Goal: Task Accomplishment & Management: Use online tool/utility

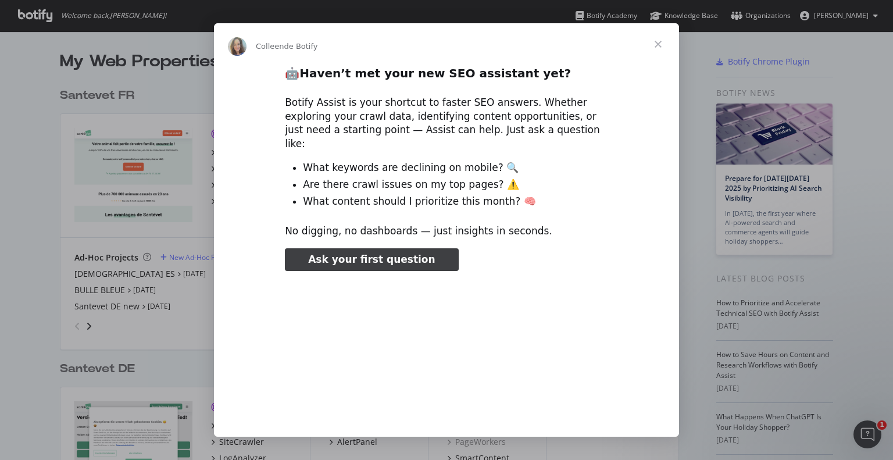
type input "78866"
click at [659, 45] on span "Fermer" at bounding box center [658, 44] width 42 height 42
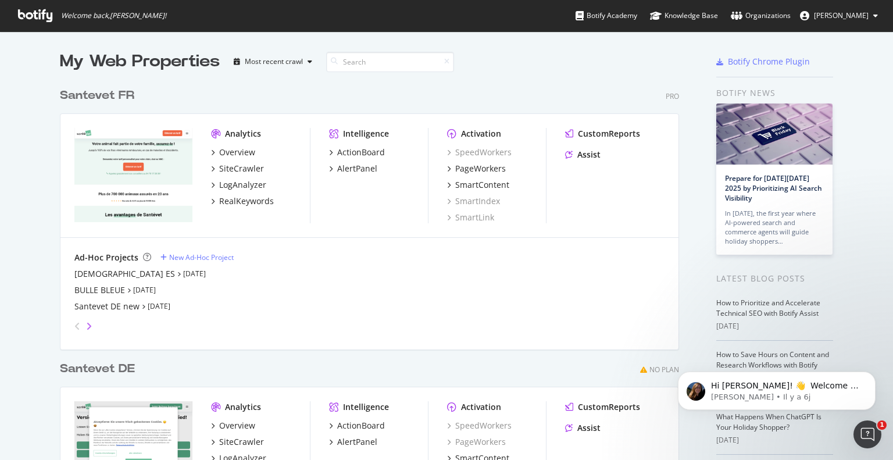
click at [86, 322] on icon "angle-right" at bounding box center [89, 326] width 6 height 9
click at [109, 288] on div "Santevet BE" at bounding box center [97, 290] width 46 height 12
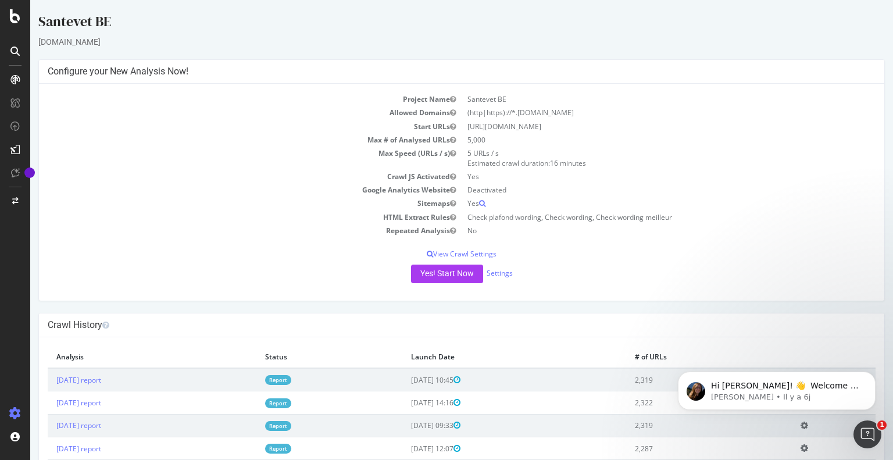
click at [291, 379] on link "Report" at bounding box center [278, 380] width 26 height 10
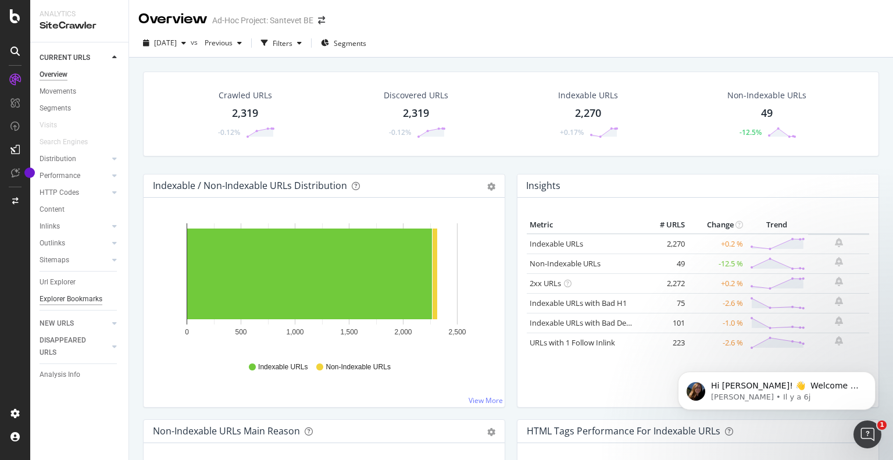
click at [91, 300] on div "Explorer Bookmarks" at bounding box center [71, 299] width 63 height 12
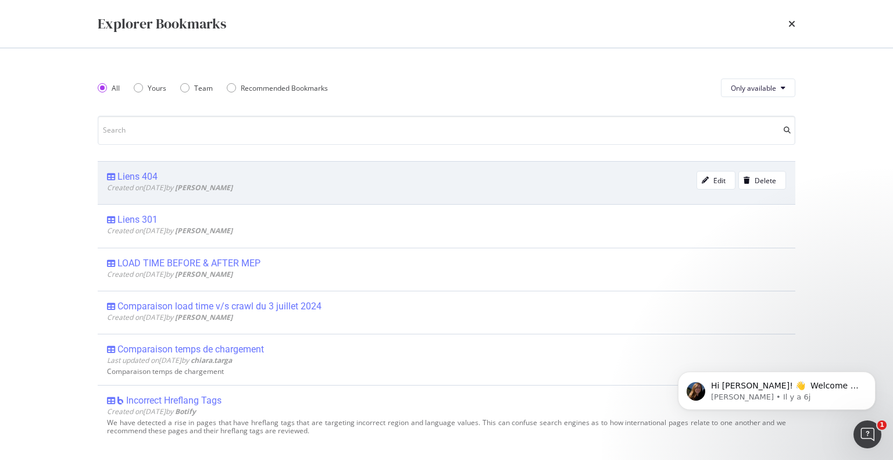
click at [351, 192] on div "Created on 2025 Sep 9th by Cecile BABINGUI" at bounding box center [402, 188] width 590 height 10
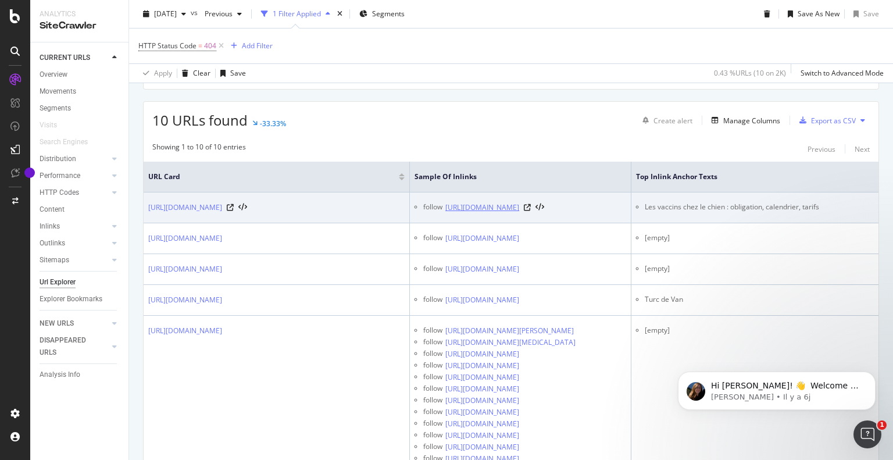
scroll to position [0, 47]
click at [498, 206] on link "https://www.santevet.be/nl/richtlijnen-adviezen-hond" at bounding box center [482, 208] width 74 height 12
drag, startPoint x: 690, startPoint y: 204, endPoint x: 828, endPoint y: 194, distance: 137.7
click at [828, 194] on td "Les vaccins chez le chien : obligation, calendrier, tarifs" at bounding box center [755, 208] width 247 height 31
click at [690, 204] on ul "Les vaccins chez le chien : obligation, calendrier, tarifs" at bounding box center [755, 207] width 238 height 10
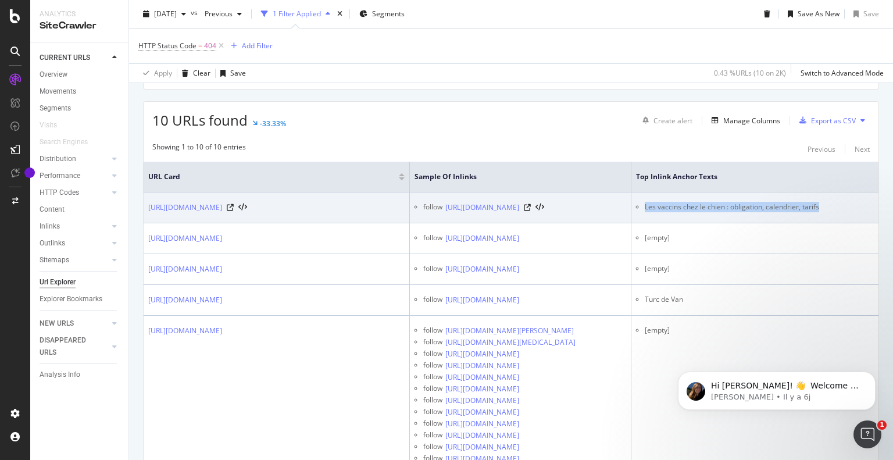
drag, startPoint x: 690, startPoint y: 204, endPoint x: 865, endPoint y: 201, distance: 175.1
click at [865, 202] on ul "Les vaccins chez le chien : obligation, calendrier, tarifs" at bounding box center [755, 207] width 238 height 10
copy li "Les vaccins chez le chien : obligation, calendrier, tarifs"
click at [531, 204] on icon at bounding box center [527, 207] width 7 height 7
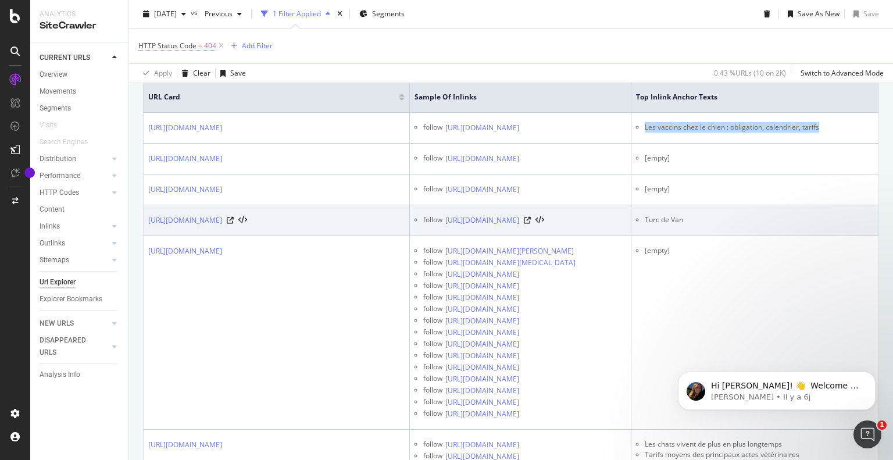
scroll to position [309, 0]
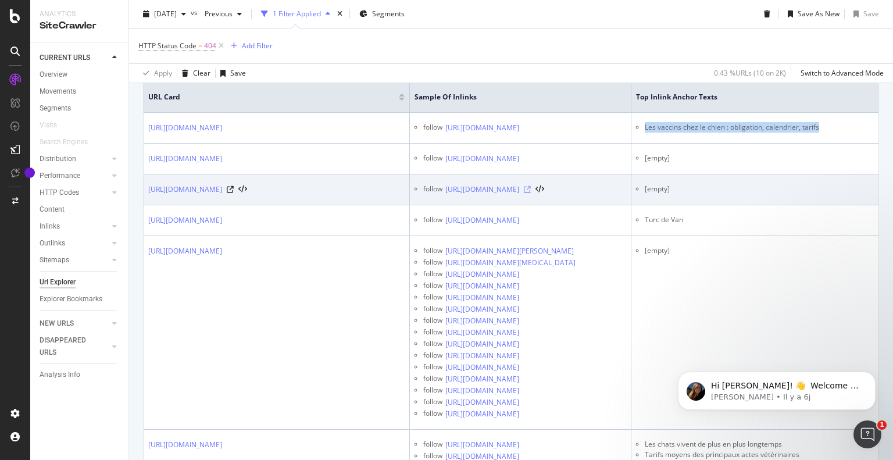
click at [531, 188] on icon at bounding box center [527, 189] width 7 height 7
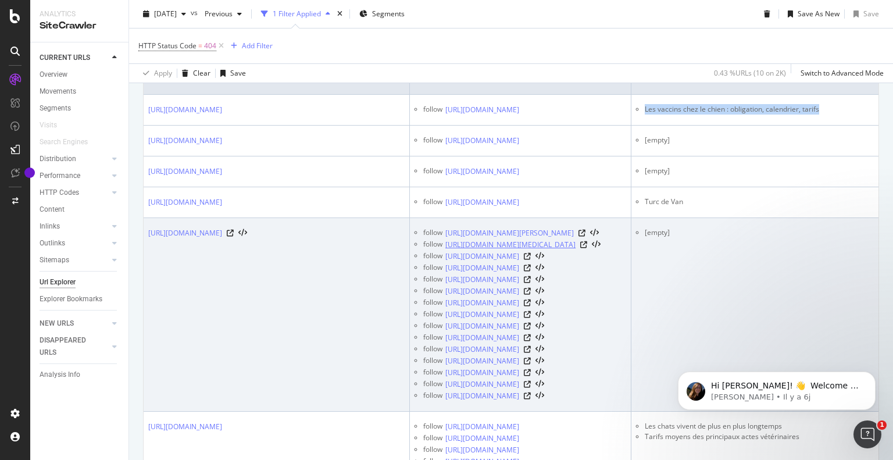
scroll to position [328, 0]
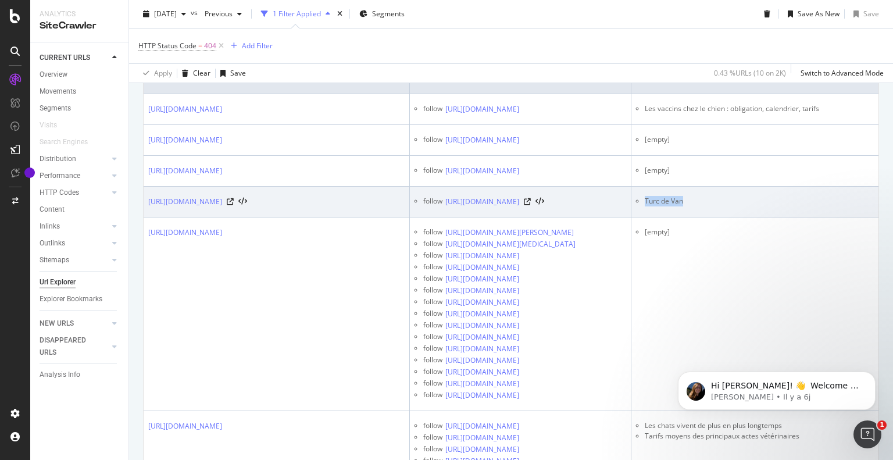
drag, startPoint x: 785, startPoint y: 199, endPoint x: 720, endPoint y: 210, distance: 65.5
click at [720, 210] on tr "https://www.santevet.be/fr/race/les-plus-belles-races-de-chats-turcs follow htt…" at bounding box center [511, 202] width 735 height 31
copy li "Turc de Van"
click at [531, 201] on icon at bounding box center [527, 201] width 7 height 7
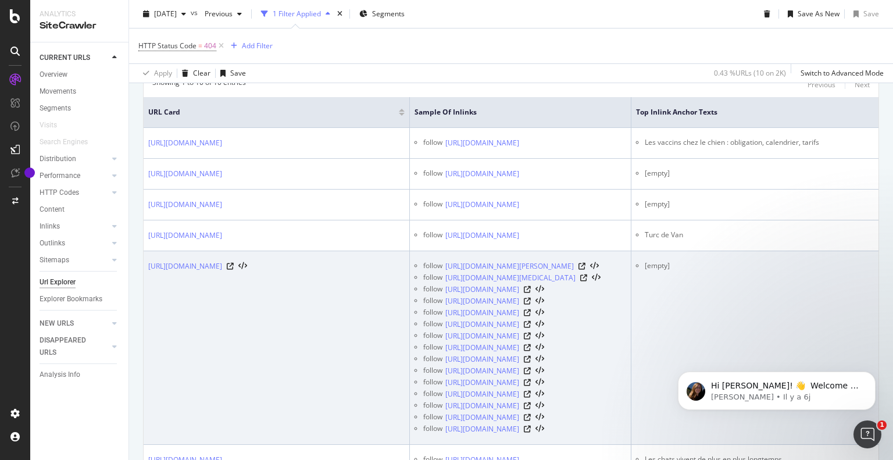
scroll to position [306, 0]
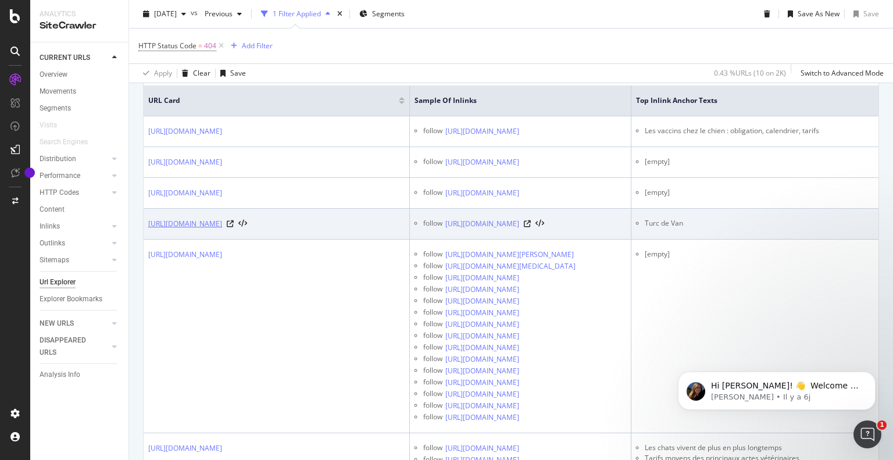
click at [222, 222] on link "https://www.santevet.be/fr/race/les-plus-belles-races-de-chats-turcs" at bounding box center [185, 224] width 74 height 12
click at [234, 223] on icon at bounding box center [230, 223] width 7 height 7
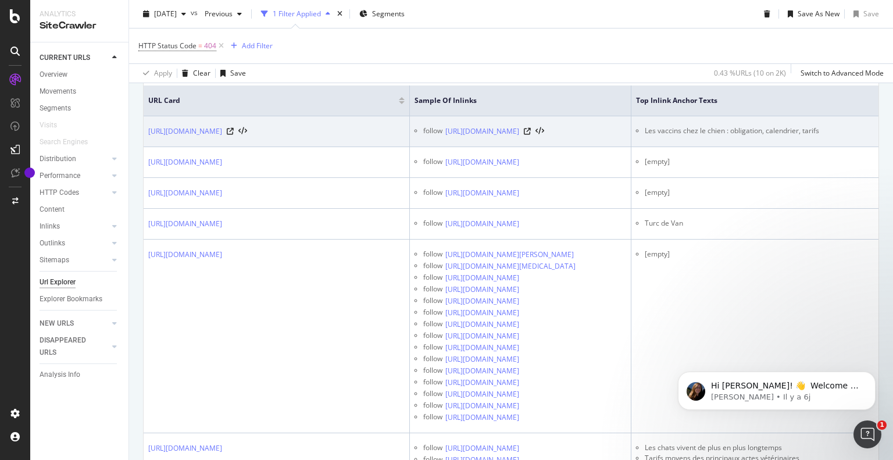
scroll to position [0, 0]
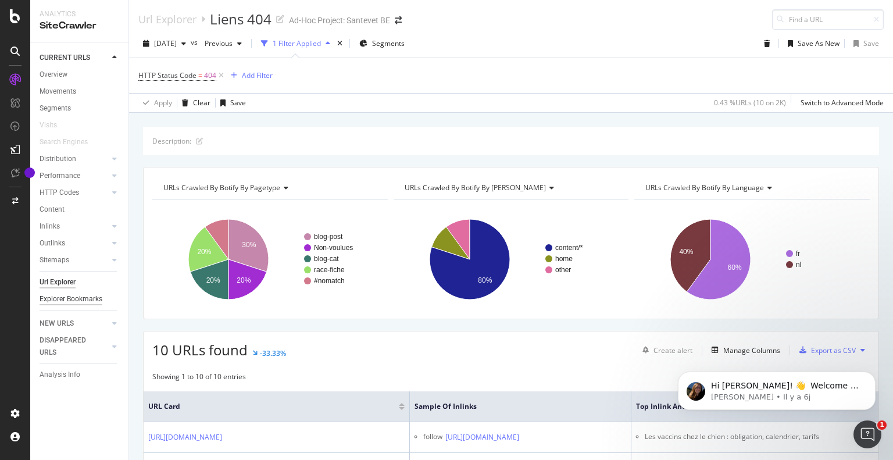
click at [61, 297] on div "Explorer Bookmarks" at bounding box center [71, 299] width 63 height 12
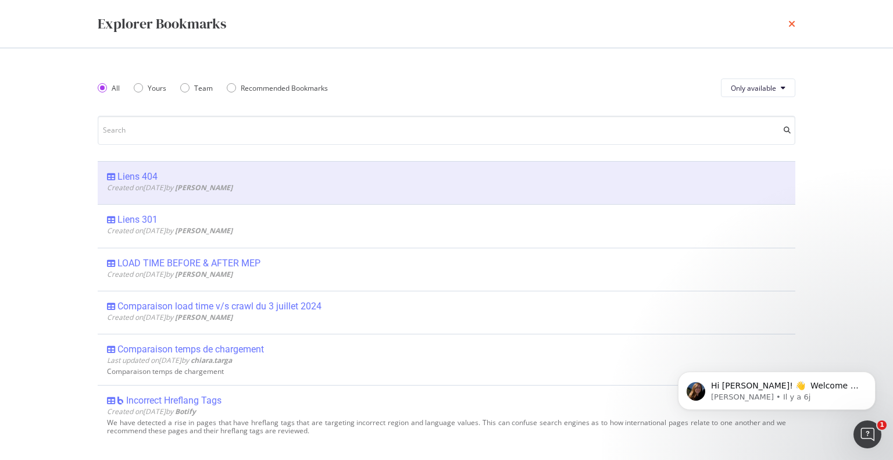
click at [789, 19] on icon "times" at bounding box center [792, 23] width 7 height 9
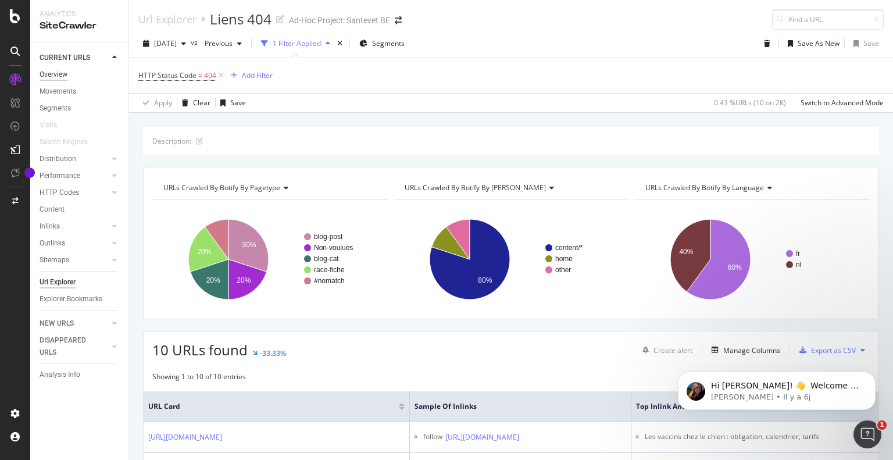
click at [67, 74] on div "Overview" at bounding box center [54, 75] width 28 height 12
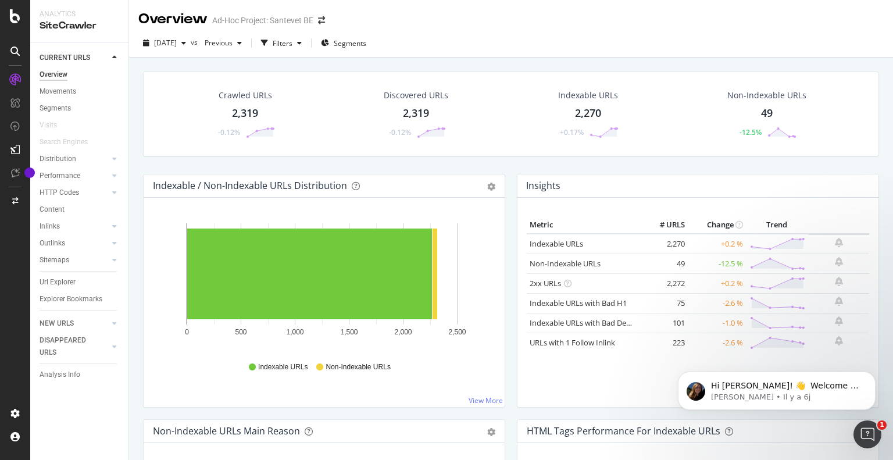
click at [67, 74] on div "Overview" at bounding box center [54, 75] width 28 height 12
click at [295, 20] on div "Ad-Hoc Project: Santevet BE" at bounding box center [262, 21] width 101 height 12
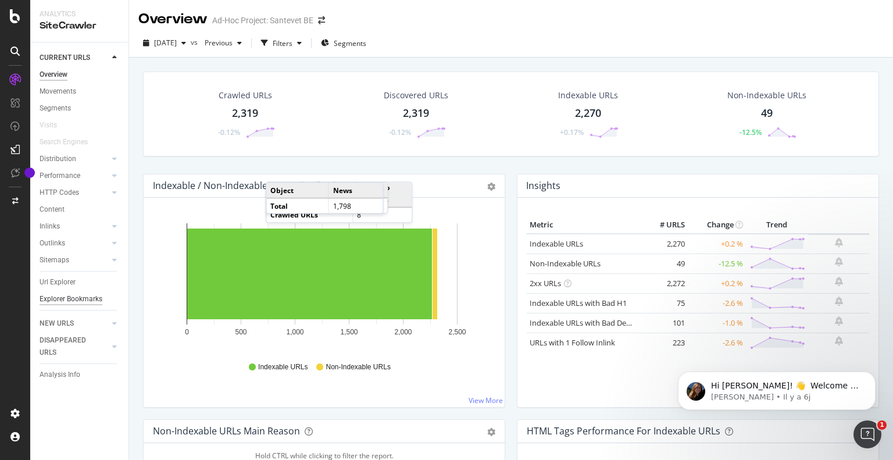
click at [69, 295] on div "Explorer Bookmarks" at bounding box center [71, 299] width 63 height 12
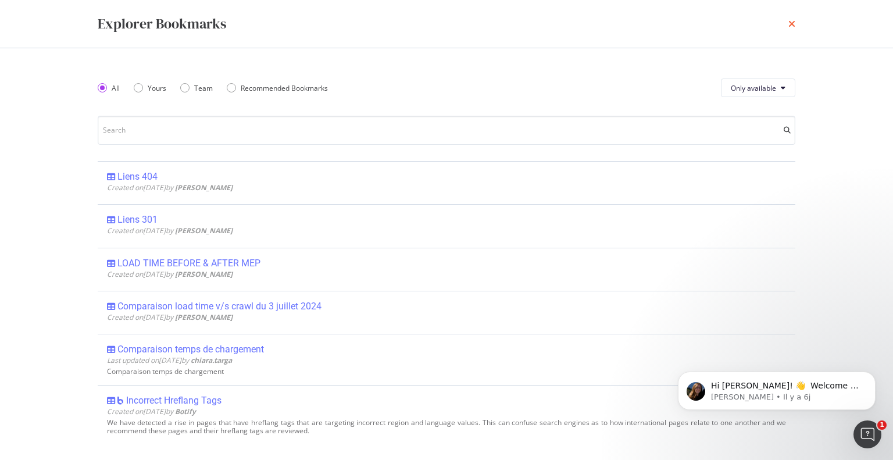
click at [791, 22] on icon "times" at bounding box center [792, 23] width 7 height 9
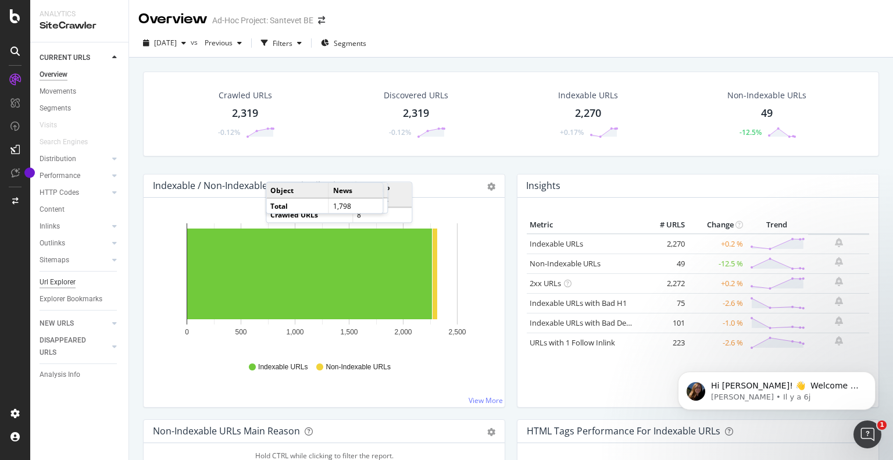
click at [48, 279] on div "Url Explorer" at bounding box center [58, 282] width 36 height 12
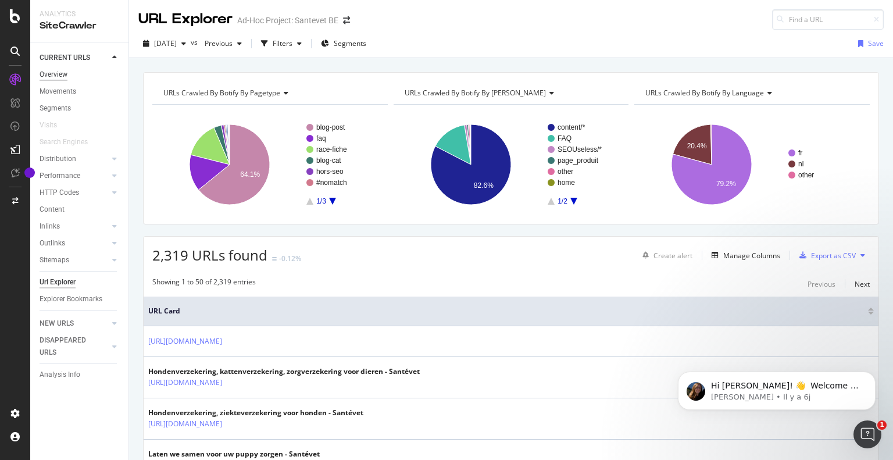
click at [57, 69] on div "Overview" at bounding box center [54, 75] width 28 height 12
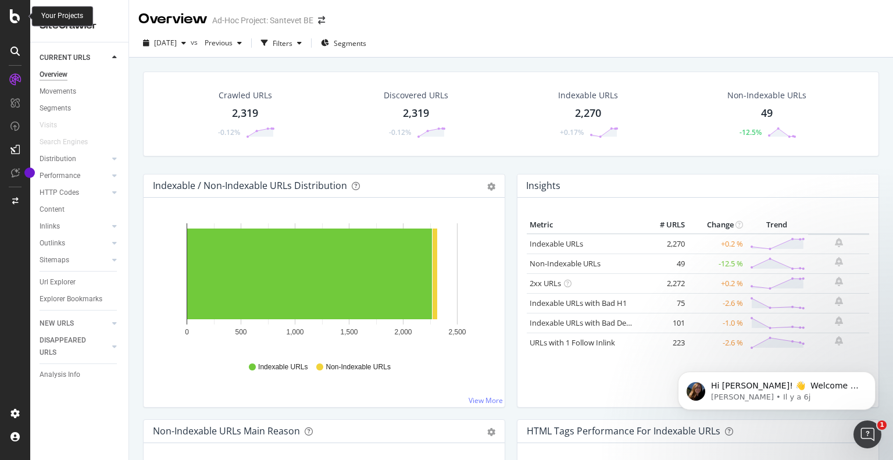
click at [12, 13] on icon at bounding box center [15, 16] width 10 height 14
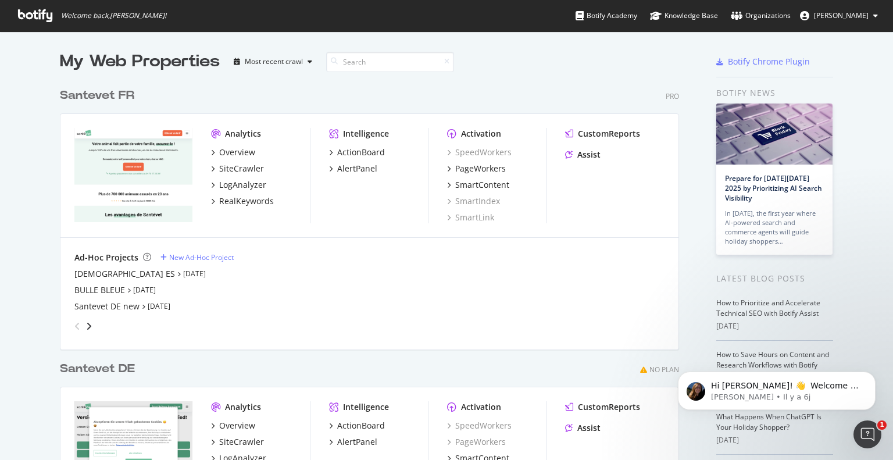
scroll to position [19, 0]
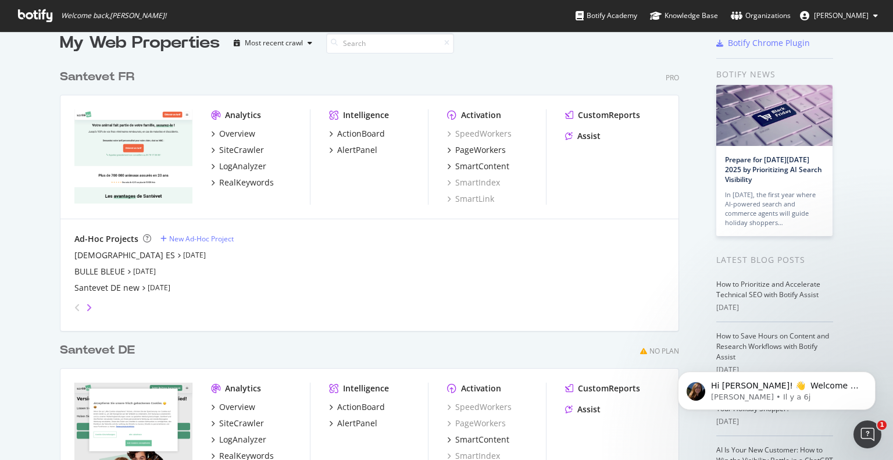
click at [86, 303] on icon "angle-right" at bounding box center [89, 307] width 6 height 9
click at [112, 268] on div "Santevet BE" at bounding box center [97, 272] width 46 height 12
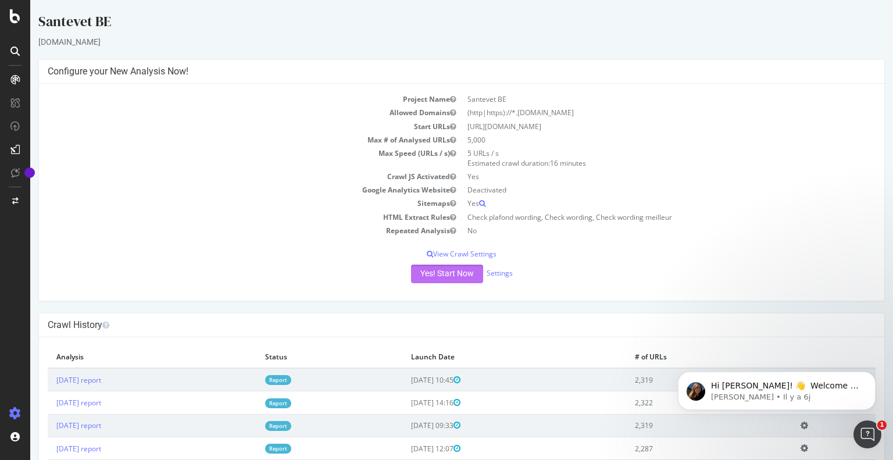
click at [416, 273] on button "Yes! Start Now" at bounding box center [447, 274] width 72 height 19
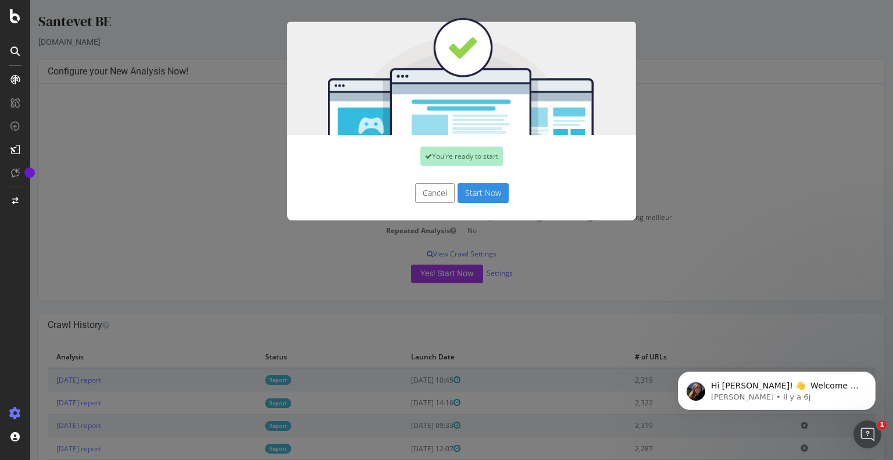
click at [471, 193] on button "Start Now" at bounding box center [483, 193] width 51 height 20
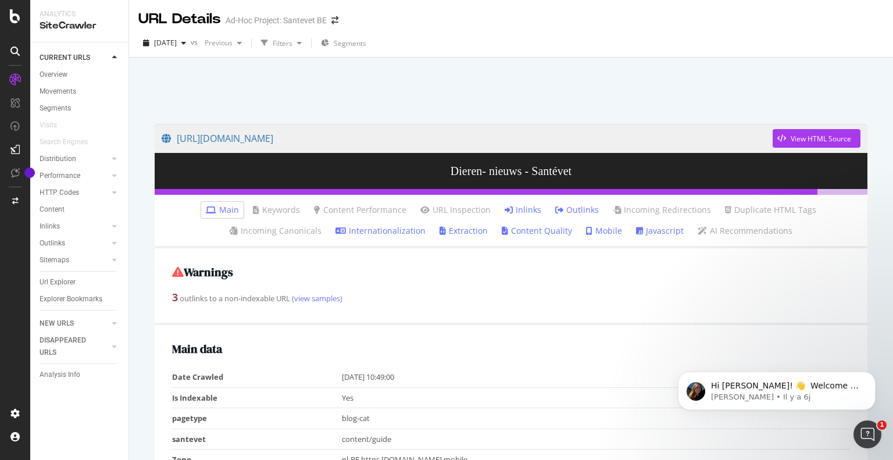
drag, startPoint x: 647, startPoint y: 65, endPoint x: 603, endPoint y: 69, distance: 44.4
click at [603, 69] on div at bounding box center [511, 87] width 736 height 49
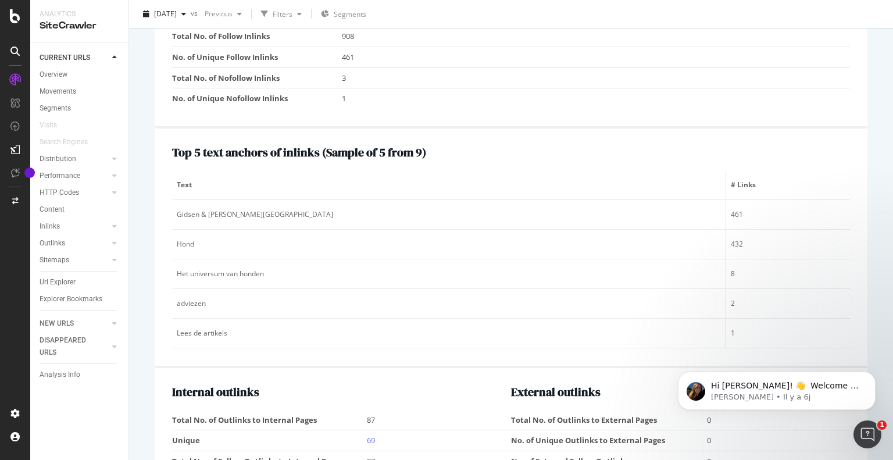
scroll to position [1531, 0]
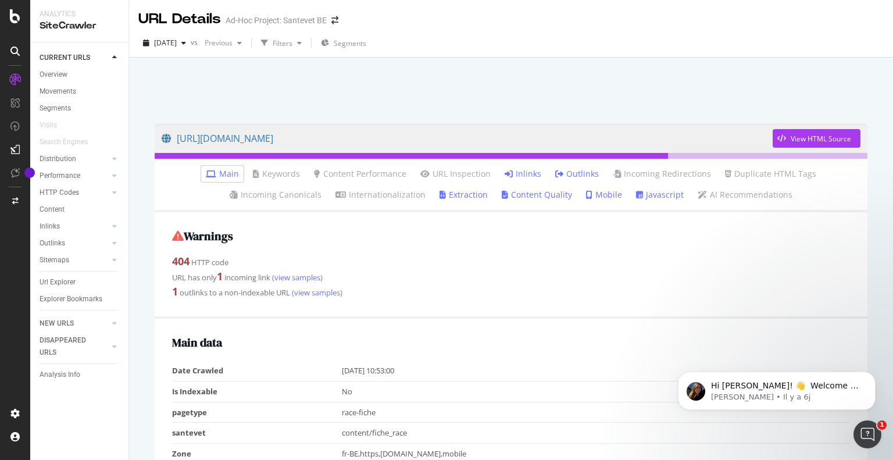
click at [55, 23] on div "SiteCrawler" at bounding box center [80, 25] width 80 height 13
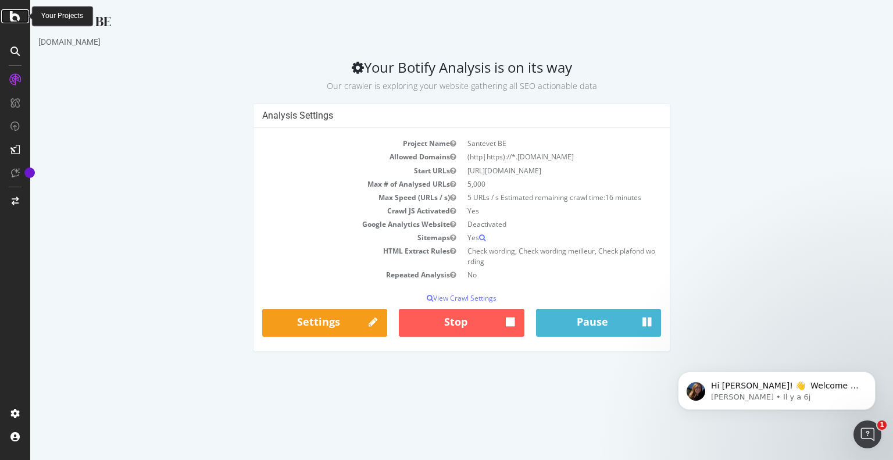
click at [7, 14] on div at bounding box center [15, 16] width 28 height 14
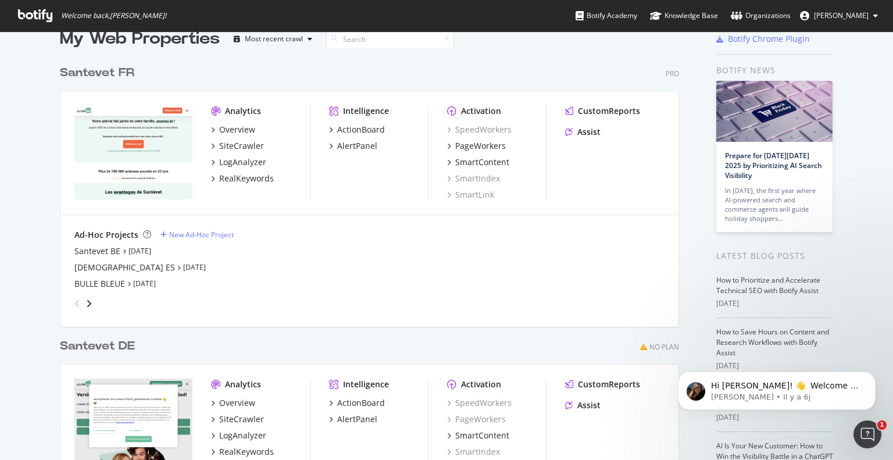
scroll to position [51, 0]
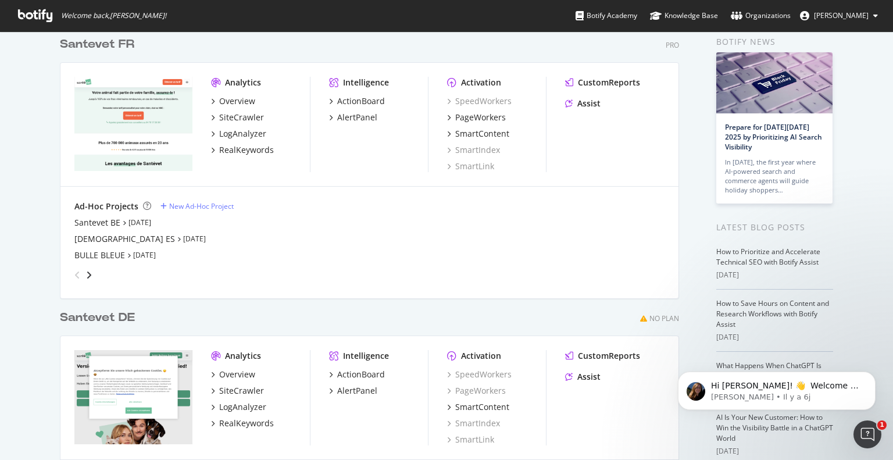
click at [114, 239] on div "Santevet ES Sep 22nd 25" at bounding box center [369, 239] width 590 height 12
click at [102, 238] on div "[DEMOGRAPHIC_DATA] ES" at bounding box center [124, 239] width 101 height 12
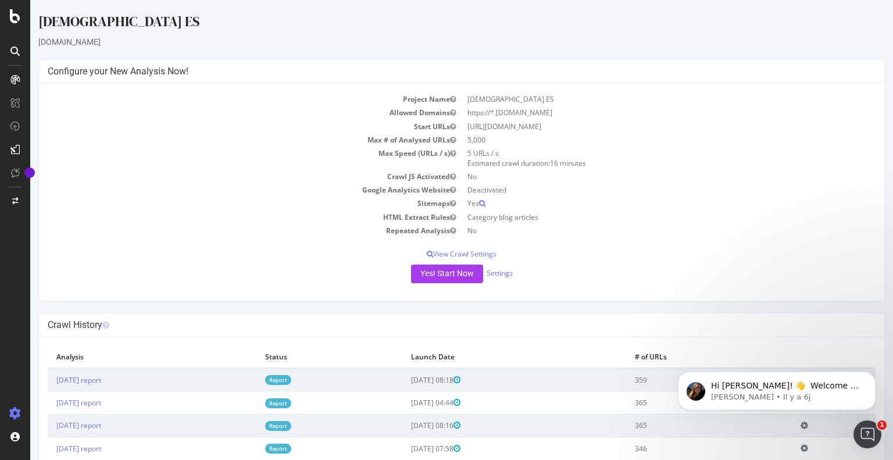
click at [291, 380] on link "Report" at bounding box center [278, 380] width 26 height 10
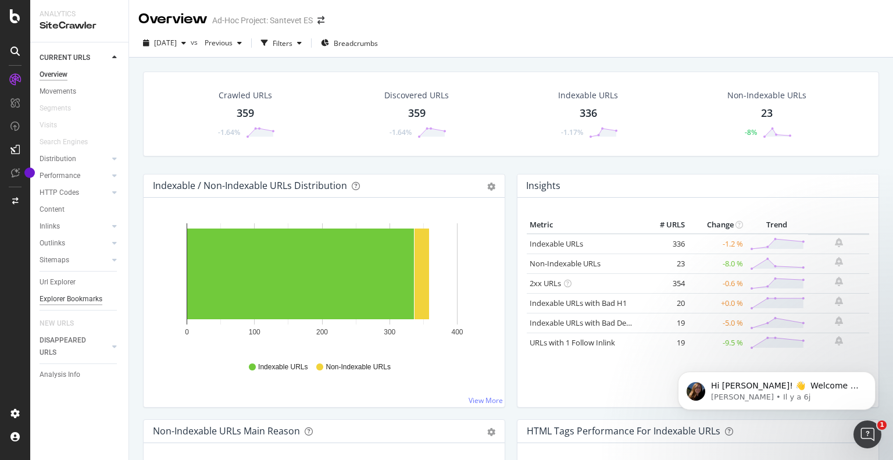
click at [53, 300] on div "Explorer Bookmarks" at bounding box center [71, 299] width 63 height 12
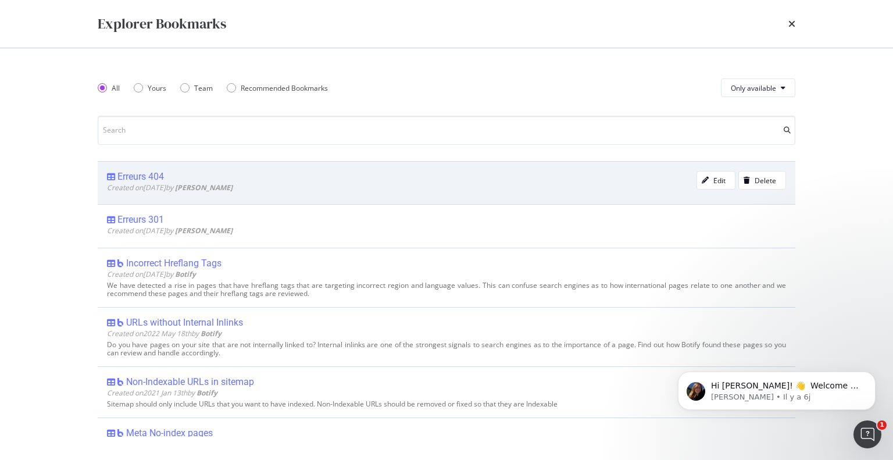
click at [356, 172] on div "Erreurs 404" at bounding box center [402, 177] width 590 height 12
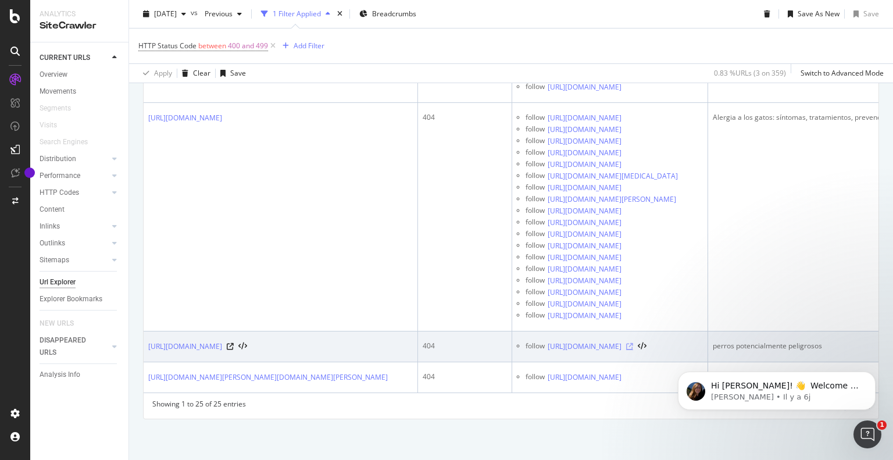
click at [633, 343] on icon at bounding box center [629, 346] width 7 height 7
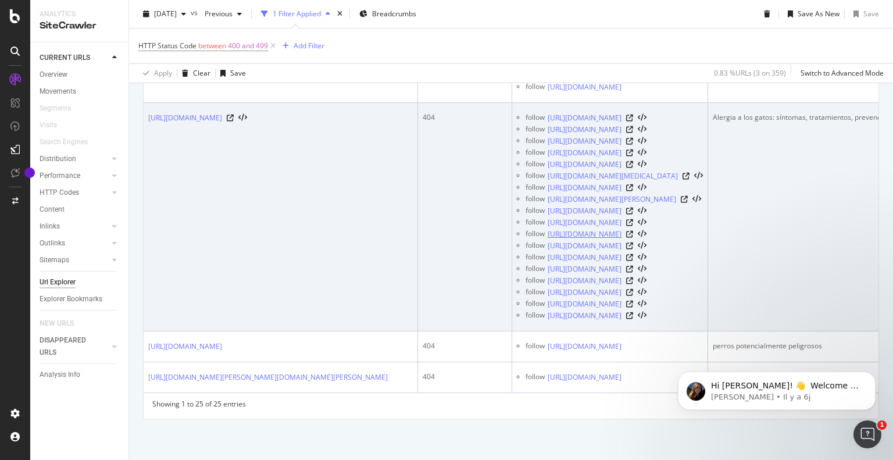
scroll to position [0, 135]
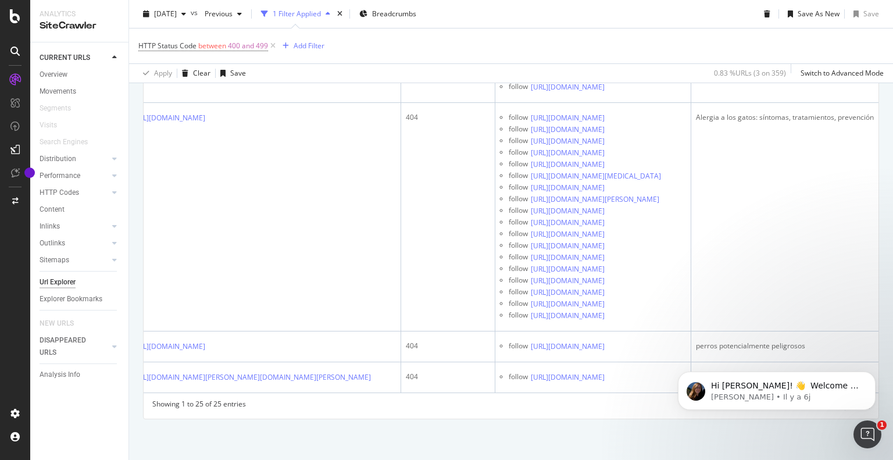
drag, startPoint x: 733, startPoint y: 318, endPoint x: 675, endPoint y: 310, distance: 58.1
click at [675, 310] on div "Hi MARION! 👋 Welcome to Botify chat support! Have a question? Reply to this mes…" at bounding box center [777, 337] width 214 height 145
click at [723, 319] on div "Hi MARION! 👋 Welcome to Botify chat support! Have a question? Reply to this mes…" at bounding box center [777, 337] width 214 height 145
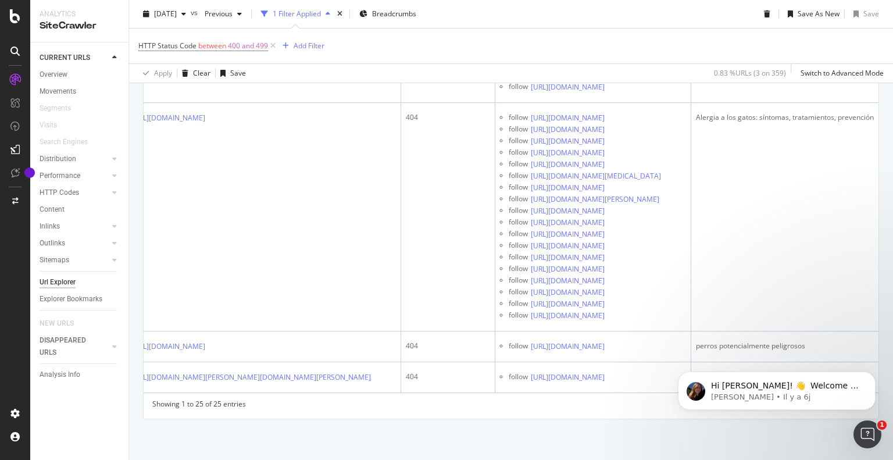
click at [721, 312] on div "Hi MARION! 👋 Welcome to Botify chat support! Have a question? Reply to this mes…" at bounding box center [777, 337] width 214 height 145
drag, startPoint x: 795, startPoint y: 315, endPoint x: 696, endPoint y: 312, distance: 99.5
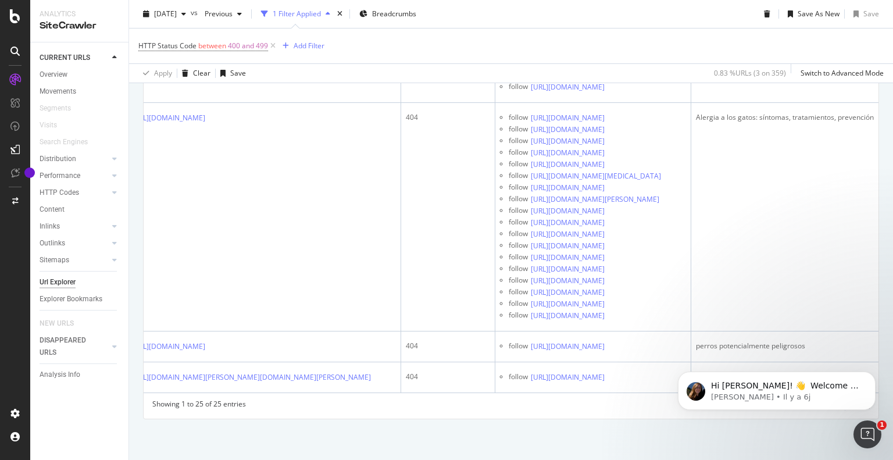
click at [696, 312] on div "Hi MARION! 👋 Welcome to Botify chat support! Have a question? Reply to this mes…" at bounding box center [777, 337] width 214 height 145
drag, startPoint x: 687, startPoint y: 312, endPoint x: 701, endPoint y: 313, distance: 14.0
click at [701, 313] on div "Hi MARION! 👋 Welcome to Botify chat support! Have a question? Reply to this mes…" at bounding box center [777, 337] width 214 height 145
drag, startPoint x: 680, startPoint y: 313, endPoint x: 832, endPoint y: 308, distance: 151.9
click at [832, 308] on div "Hi MARION! 👋 Welcome to Botify chat support! Have a question? Reply to this mes…" at bounding box center [777, 337] width 214 height 145
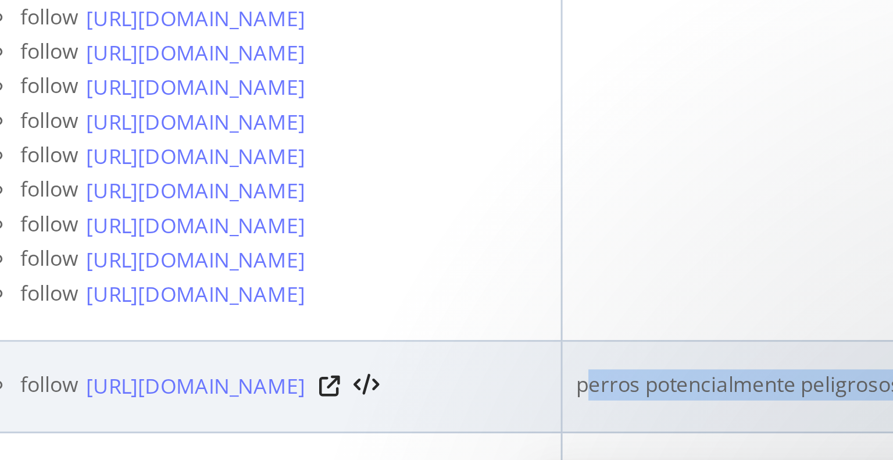
drag, startPoint x: 796, startPoint y: 315, endPoint x: 692, endPoint y: 320, distance: 104.8
click at [692, 332] on td "perros potencialmente peligrosos" at bounding box center [785, 347] width 187 height 31
drag, startPoint x: 687, startPoint y: 315, endPoint x: 797, endPoint y: 313, distance: 109.9
click at [797, 341] on div "perros potencialmente peligrosos" at bounding box center [785, 346] width 178 height 10
copy div "perros potencialmente peligrosos"
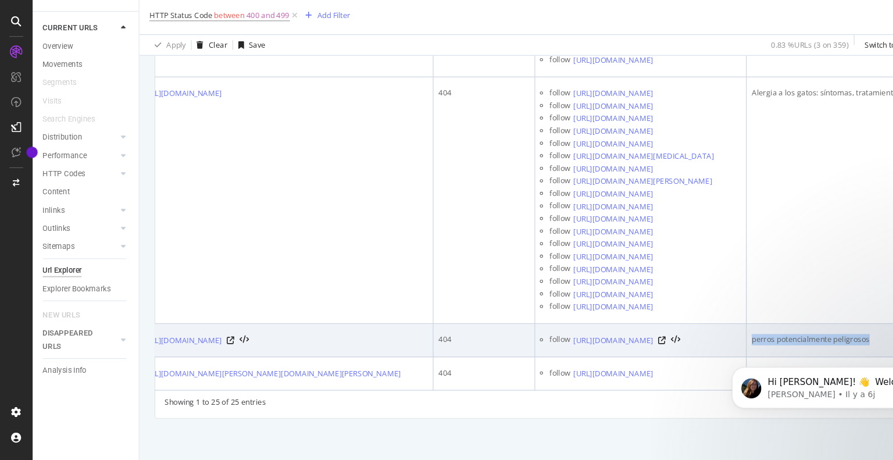
click at [772, 332] on td "perros potencialmente peligrosos" at bounding box center [785, 347] width 187 height 31
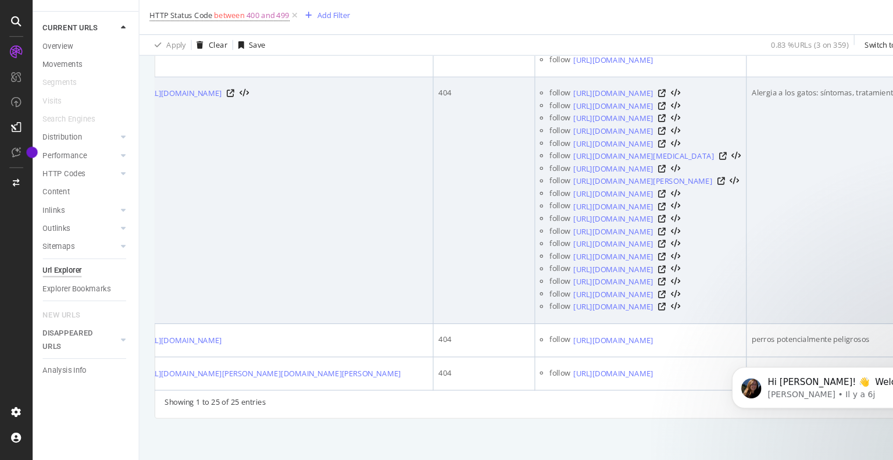
scroll to position [0, 0]
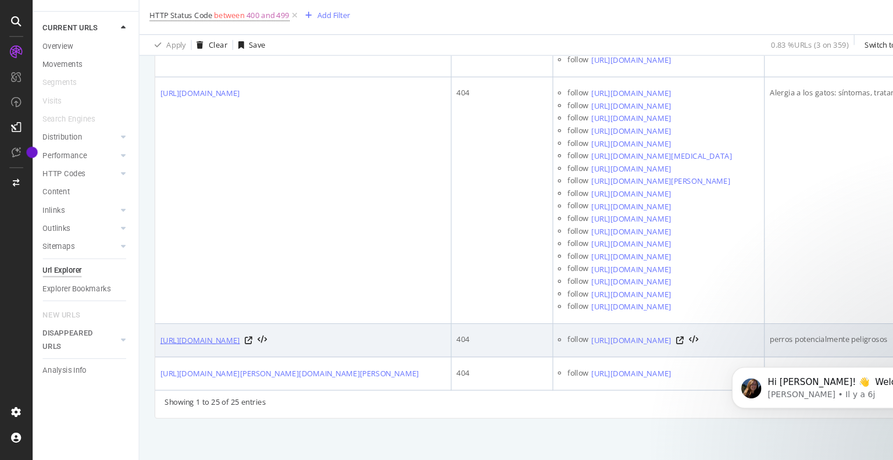
click at [222, 341] on link "https://www.santevet.es/articulo/reglamento-razas-ppp" at bounding box center [185, 347] width 74 height 12
click at [199, 341] on link "https://www.santevet.es/articulo/reglamento-razas-ppp" at bounding box center [185, 347] width 74 height 12
click at [234, 343] on icon at bounding box center [230, 346] width 7 height 7
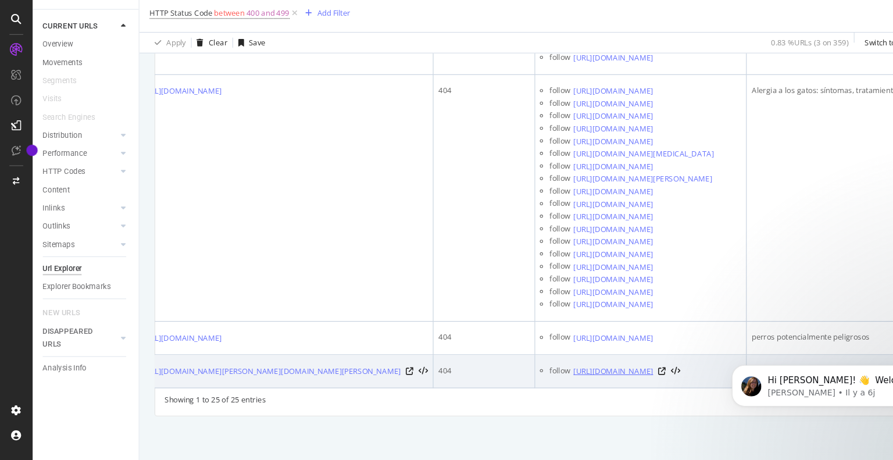
scroll to position [0, 135]
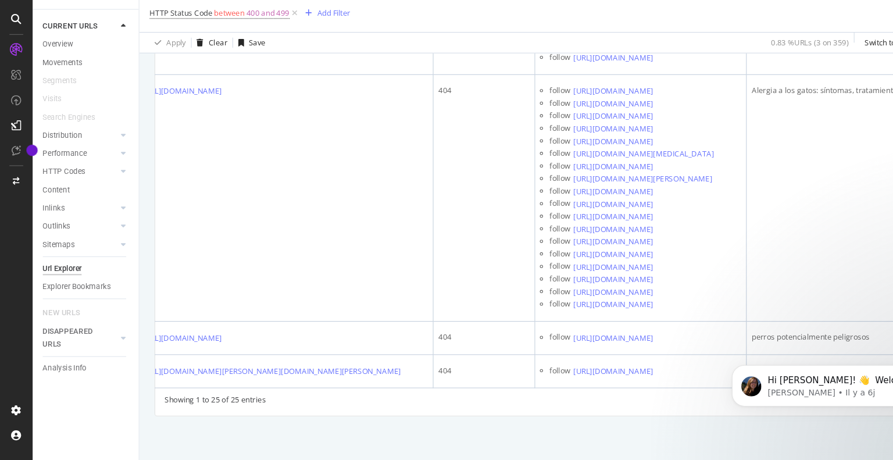
drag, startPoint x: 798, startPoint y: 338, endPoint x: 739, endPoint y: 335, distance: 59.4
click at [739, 338] on html "Hi MARION! 👋 Welcome to Botify chat support! Have a question? Reply to this mes…" at bounding box center [829, 378] width 233 height 81
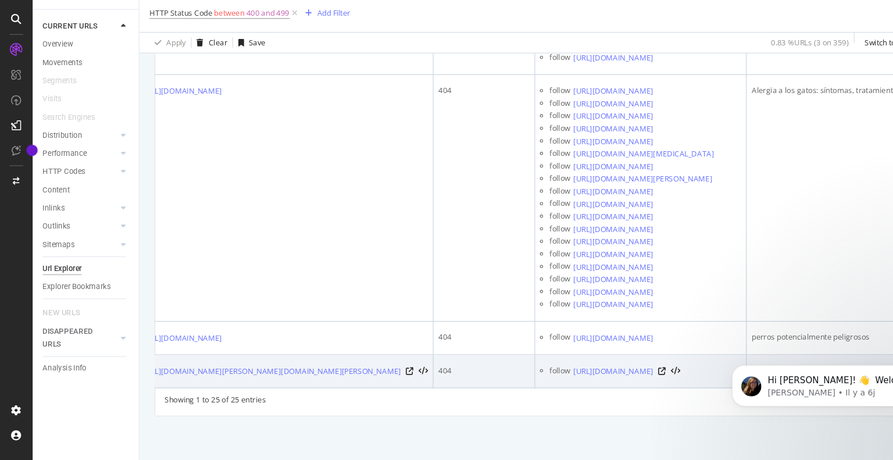
click at [696, 372] on div "ingestión de alimento" at bounding box center [785, 377] width 178 height 10
copy div "ingestión de alimento"
click at [616, 374] on icon at bounding box center [613, 377] width 7 height 7
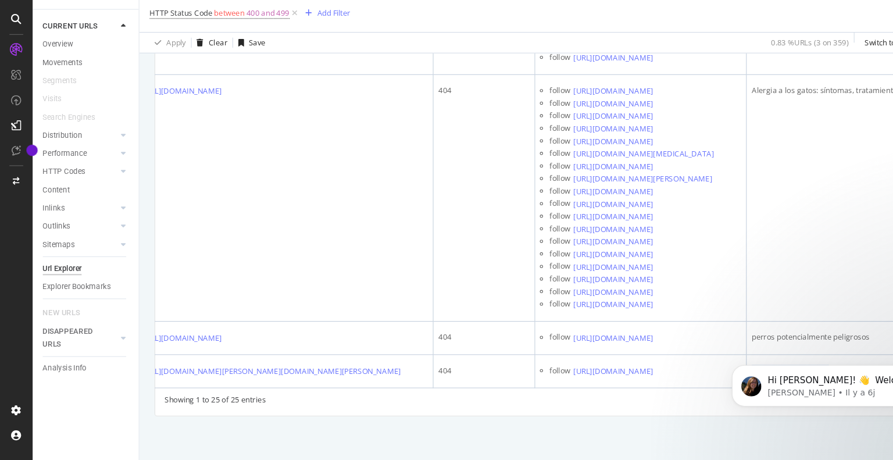
scroll to position [0, 0]
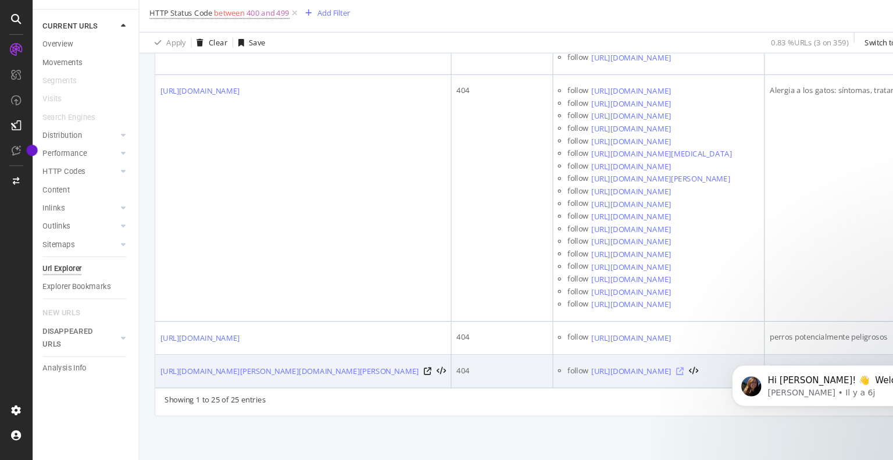
click at [633, 374] on icon at bounding box center [629, 377] width 7 height 7
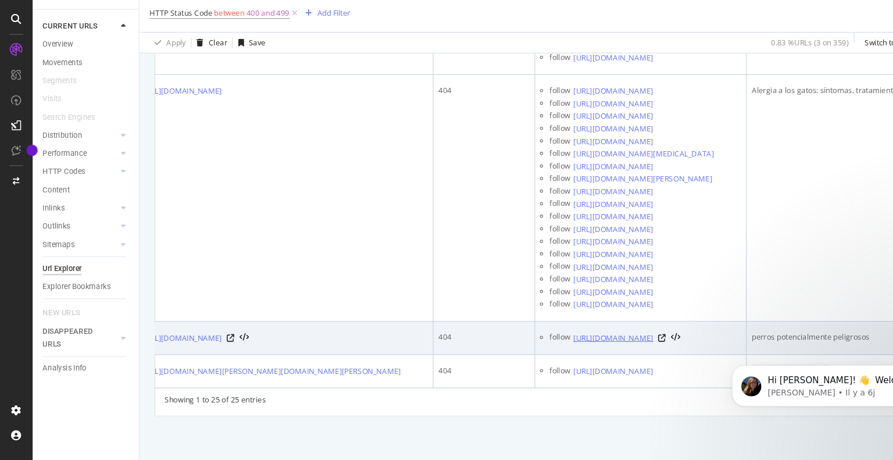
scroll to position [0, 130]
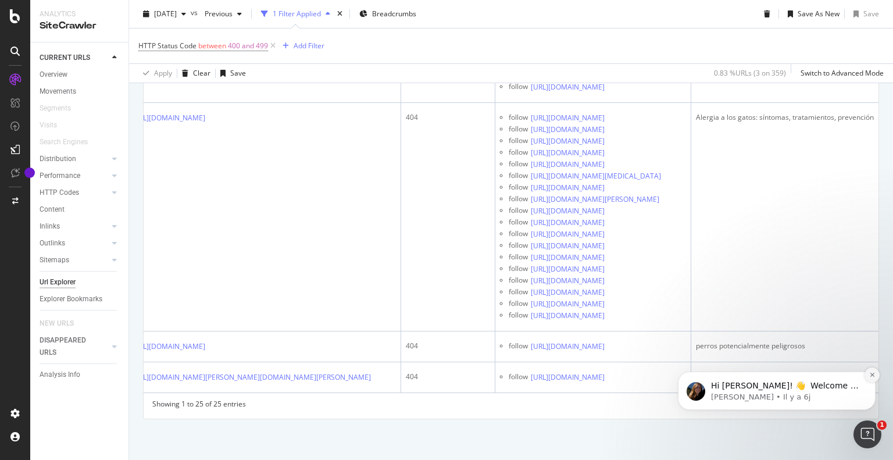
click at [874, 372] on icon "Dismiss notification" at bounding box center [872, 375] width 6 height 6
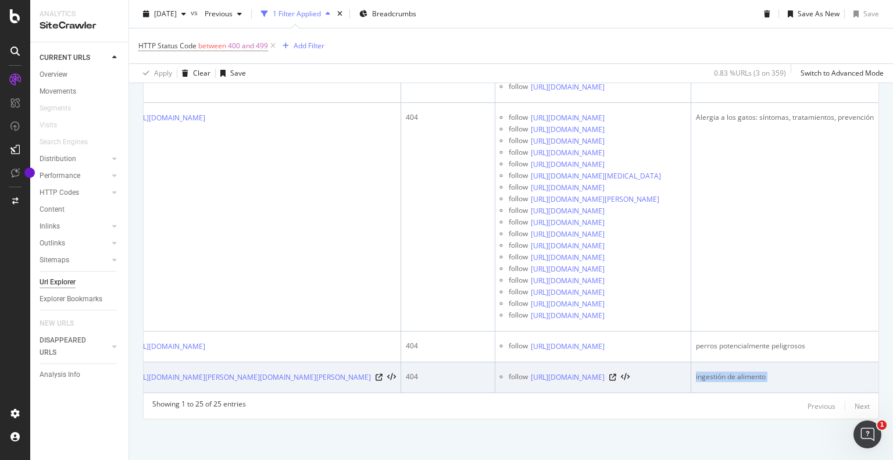
scroll to position [0, 0]
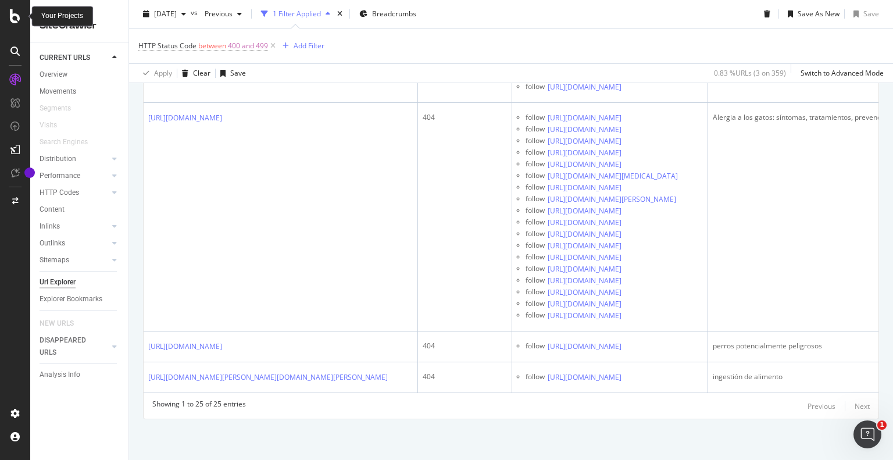
drag, startPoint x: 0, startPoint y: 20, endPoint x: 22, endPoint y: 15, distance: 22.6
click at [22, 15] on div at bounding box center [15, 230] width 30 height 460
click at [22, 15] on div at bounding box center [15, 16] width 28 height 14
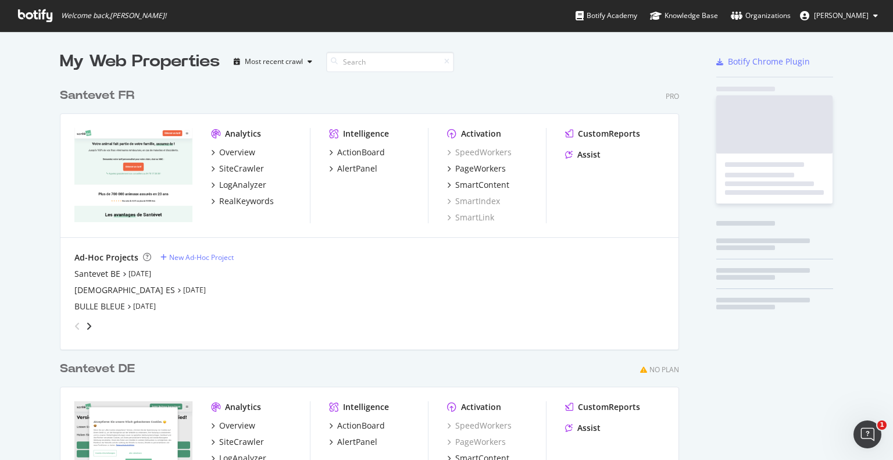
scroll to position [451, 875]
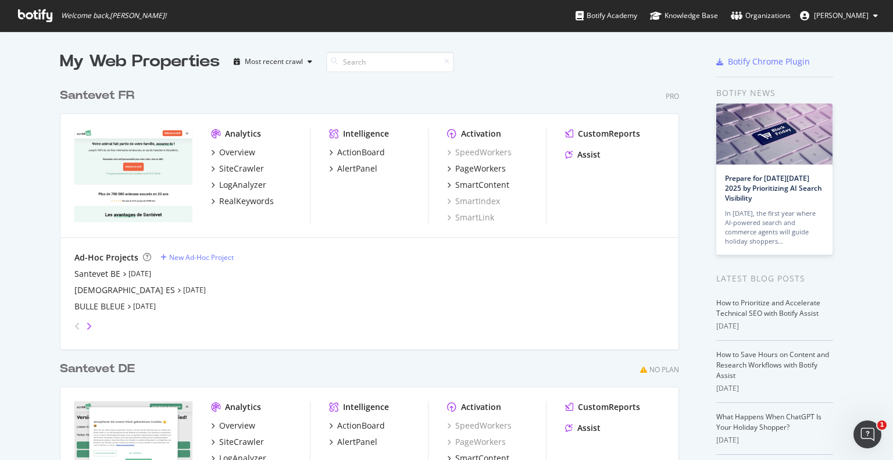
click at [86, 322] on icon "angle-right" at bounding box center [89, 326] width 6 height 9
click at [123, 273] on div "Santevet DE new" at bounding box center [106, 274] width 65 height 12
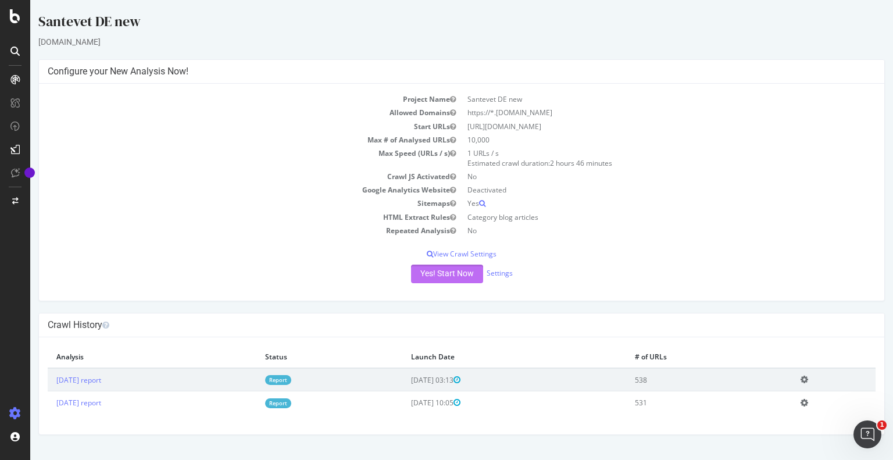
click at [441, 275] on button "Yes! Start Now" at bounding box center [447, 274] width 72 height 19
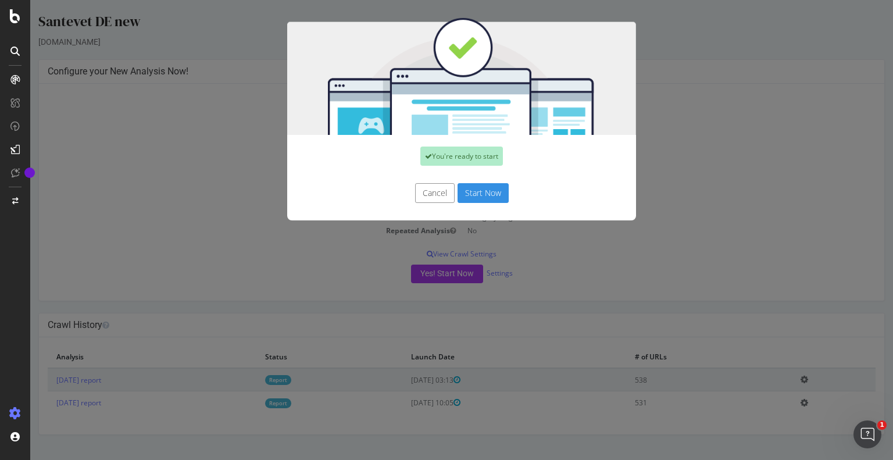
click at [475, 198] on button "Start Now" at bounding box center [483, 193] width 51 height 20
click at [475, 198] on div "Cancel Start Now" at bounding box center [462, 193] width 332 height 20
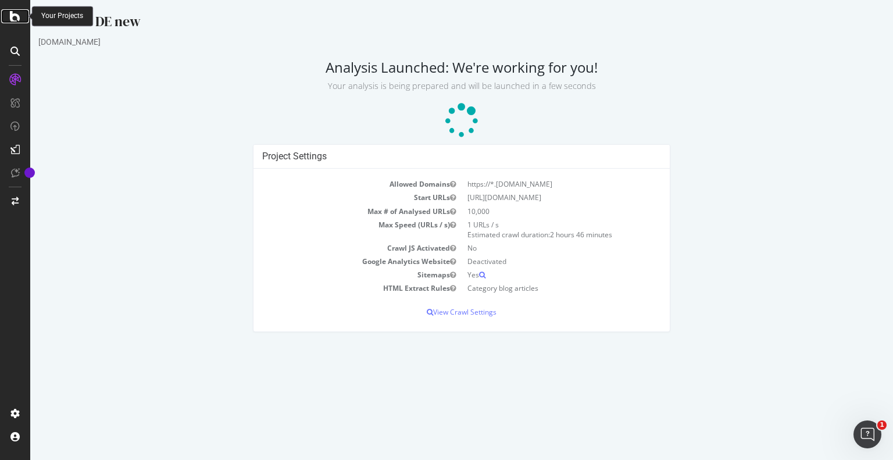
click at [12, 14] on icon at bounding box center [15, 16] width 10 height 14
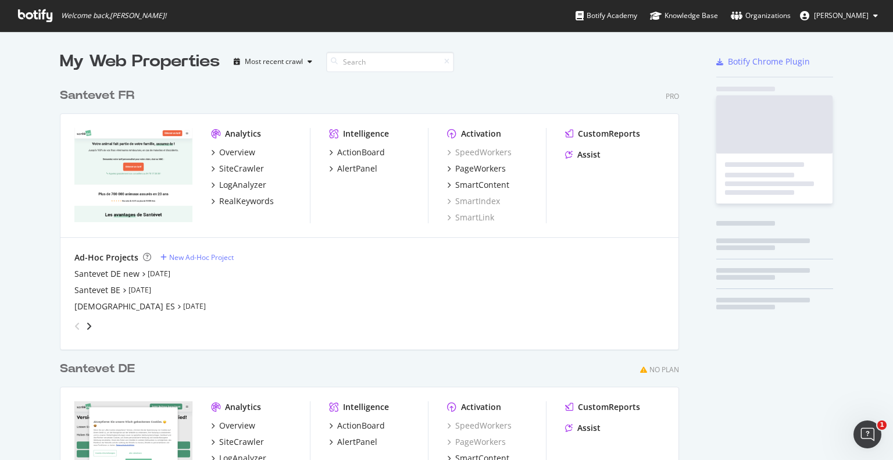
scroll to position [451, 875]
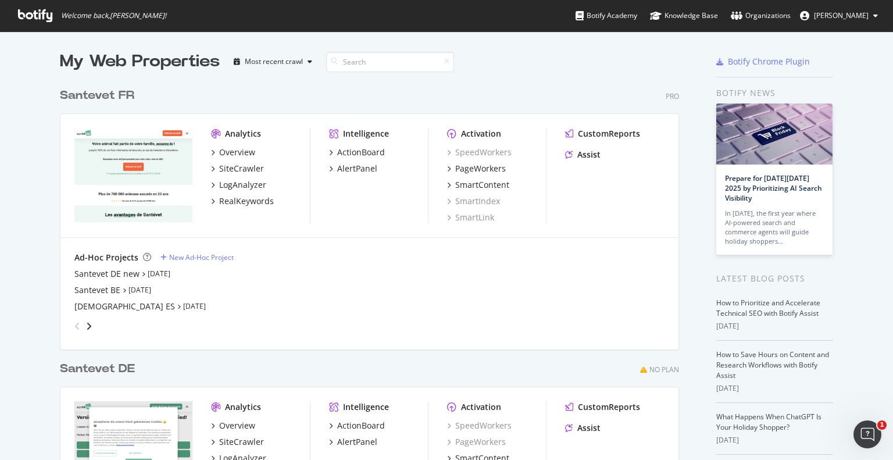
click at [88, 321] on div "angle-right" at bounding box center [89, 326] width 8 height 12
click at [111, 290] on div "[DEMOGRAPHIC_DATA] IT" at bounding box center [123, 290] width 98 height 12
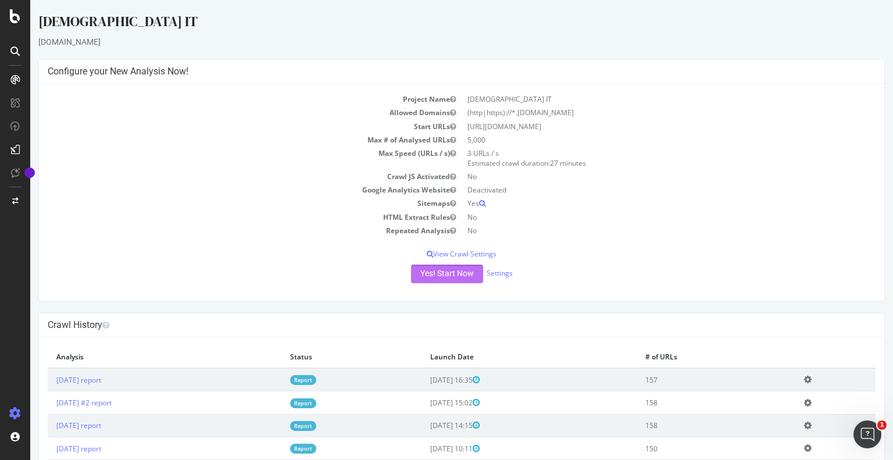
click at [435, 275] on button "Yes! Start Now" at bounding box center [447, 274] width 72 height 19
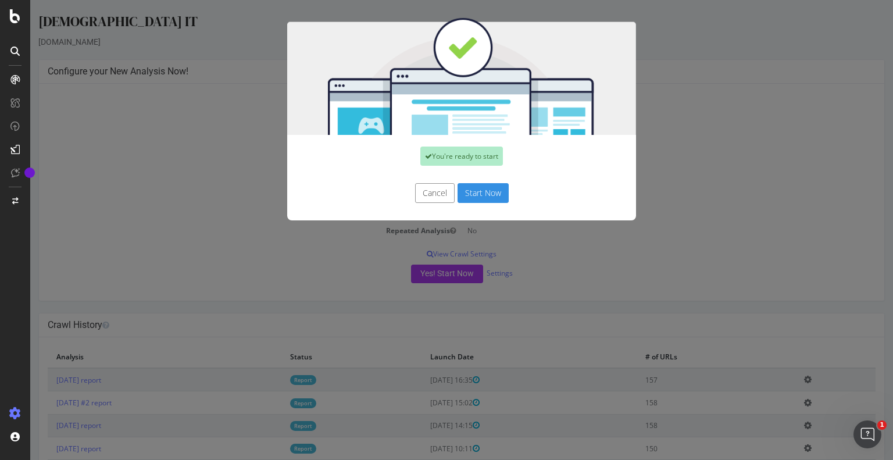
click at [482, 197] on button "Start Now" at bounding box center [483, 193] width 51 height 20
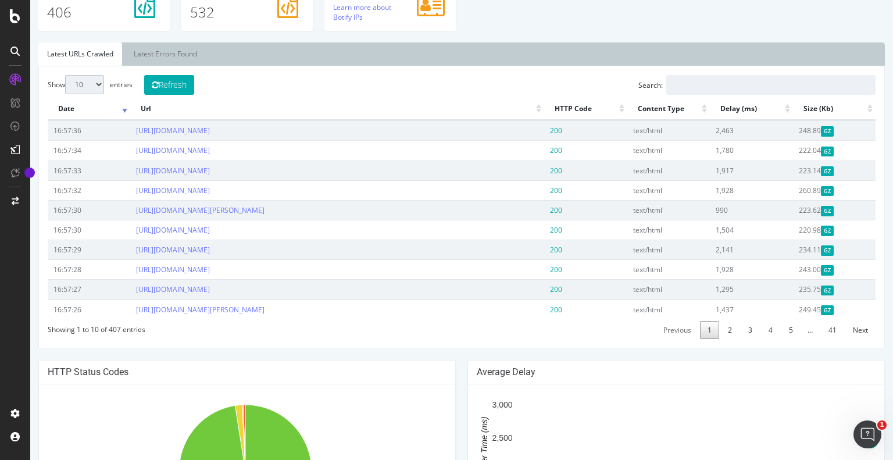
scroll to position [382, 0]
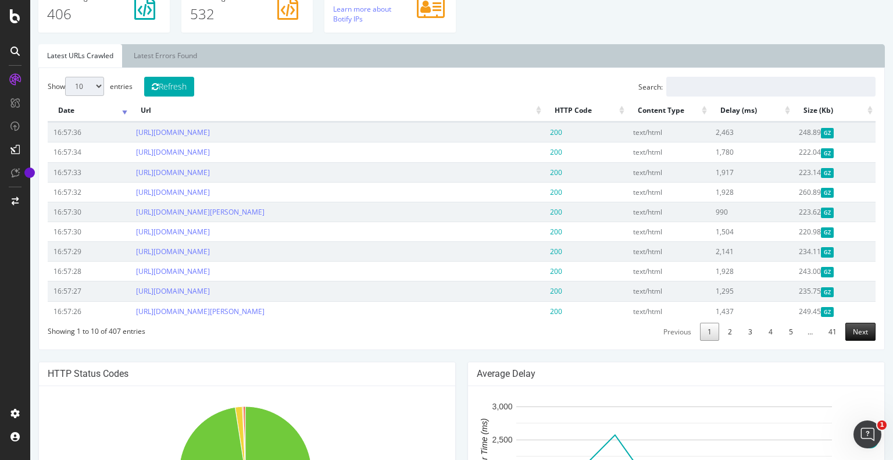
click at [854, 333] on link "Next" at bounding box center [861, 332] width 30 height 18
click at [861, 327] on link "Next" at bounding box center [861, 332] width 30 height 18
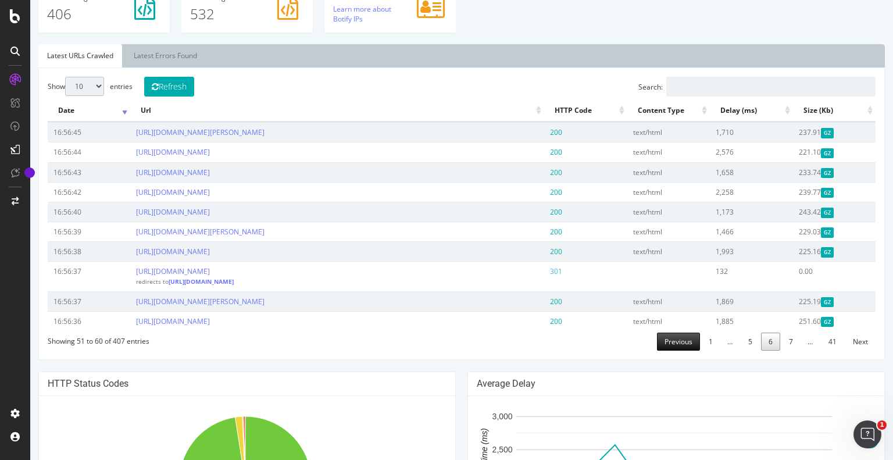
click at [675, 336] on link "Previous" at bounding box center [678, 342] width 43 height 18
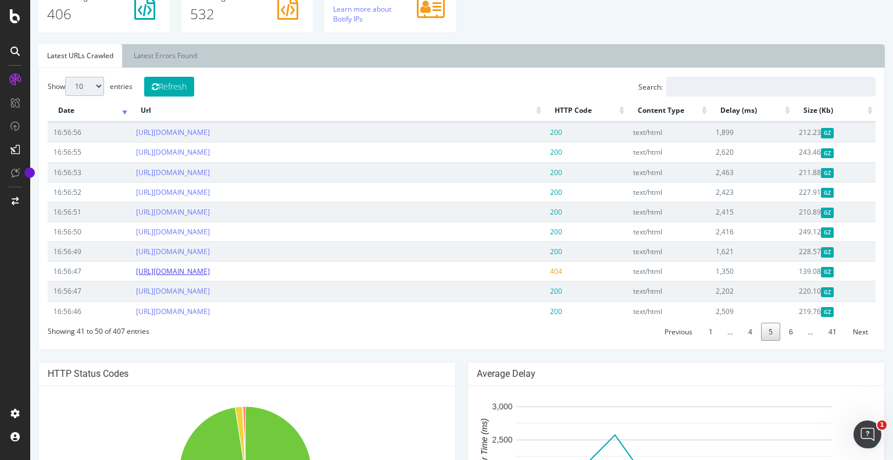
click at [210, 268] on link "https://www.santevet.de/artikel/katze-krank" at bounding box center [173, 271] width 74 height 10
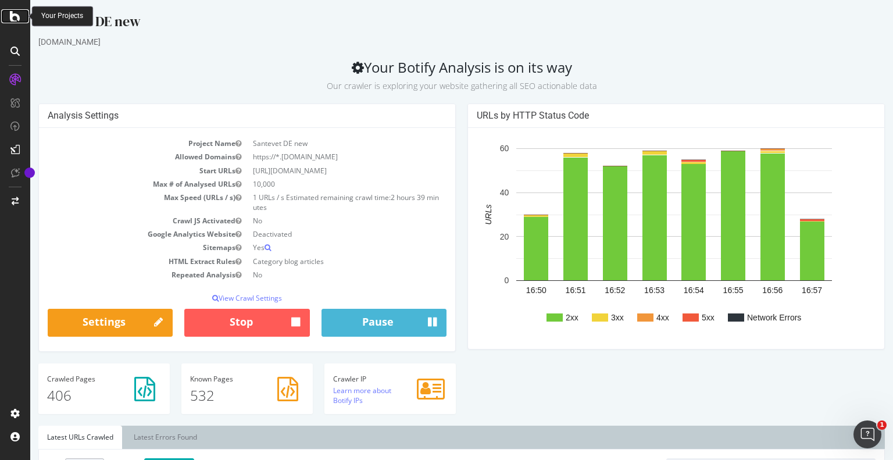
click at [19, 10] on icon at bounding box center [15, 16] width 10 height 14
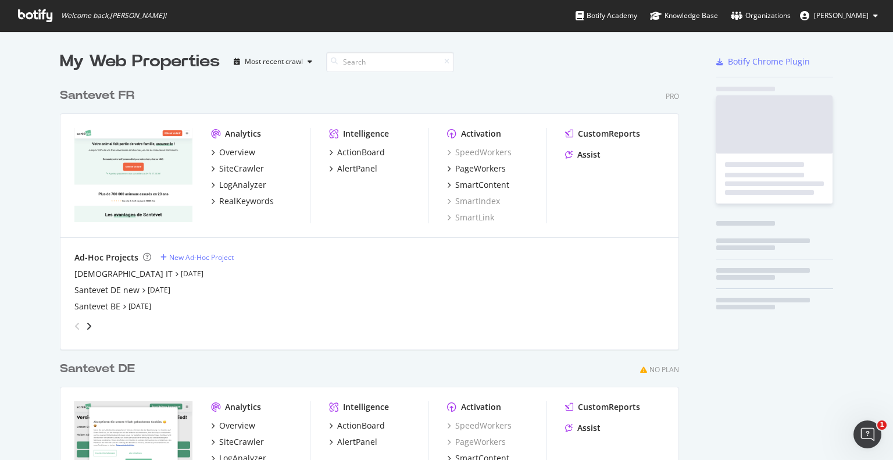
scroll to position [484, 620]
